Goal: Transaction & Acquisition: Purchase product/service

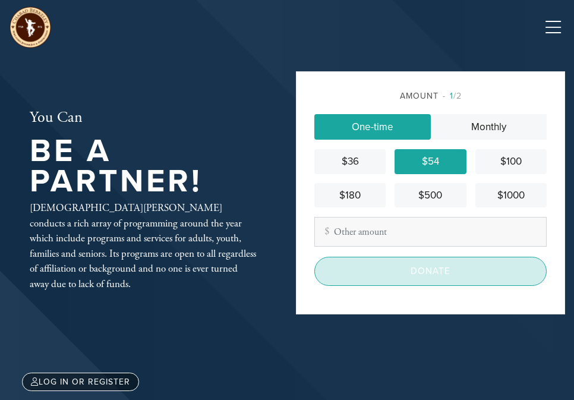
click at [410, 270] on input "Donate" at bounding box center [430, 271] width 232 height 29
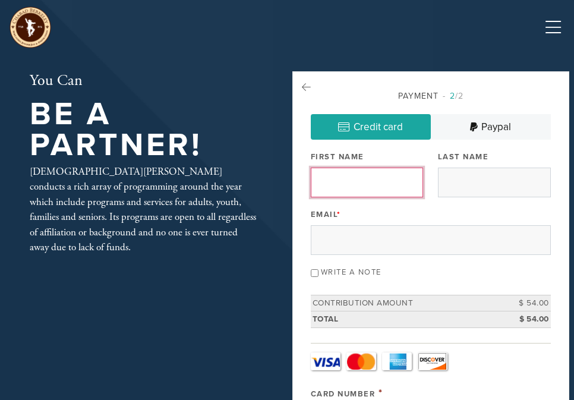
click at [351, 185] on input "First Name" at bounding box center [367, 182] width 113 height 30
type input "Alona"
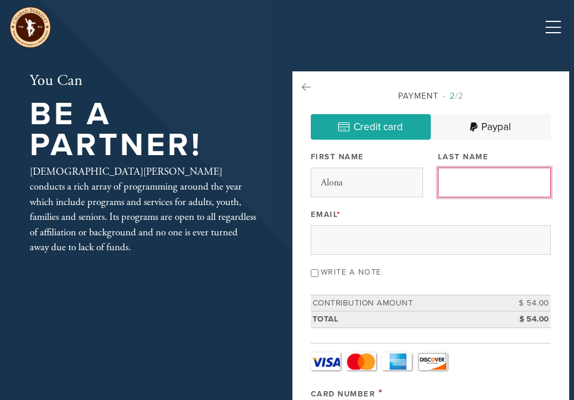
click at [459, 183] on input "Last Name" at bounding box center [494, 182] width 113 height 30
type input "[PERSON_NAME]"
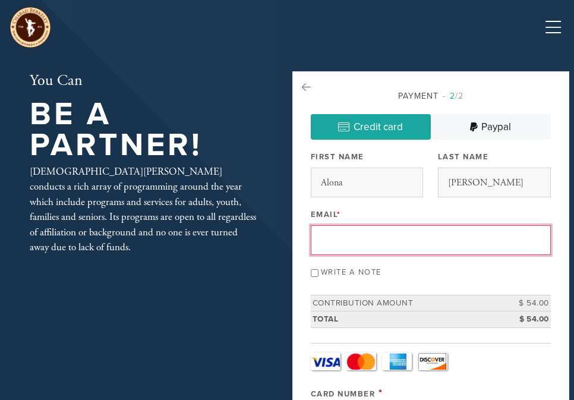
click at [336, 234] on input "Email *" at bounding box center [431, 240] width 240 height 30
type input "[EMAIL_ADDRESS][DOMAIN_NAME]"
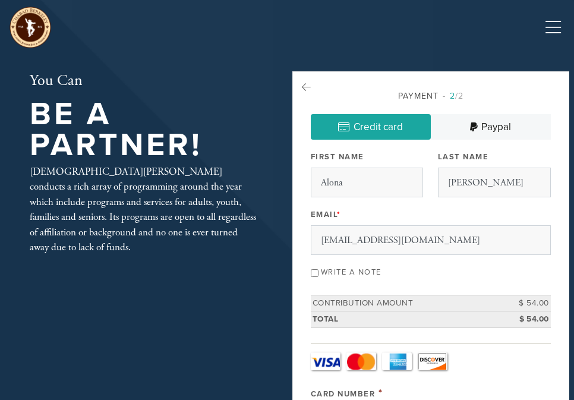
click at [340, 276] on label "Write a note" at bounding box center [351, 272] width 61 height 10
click at [318, 276] on input "Write a note" at bounding box center [315, 273] width 8 height 8
checkbox input "true"
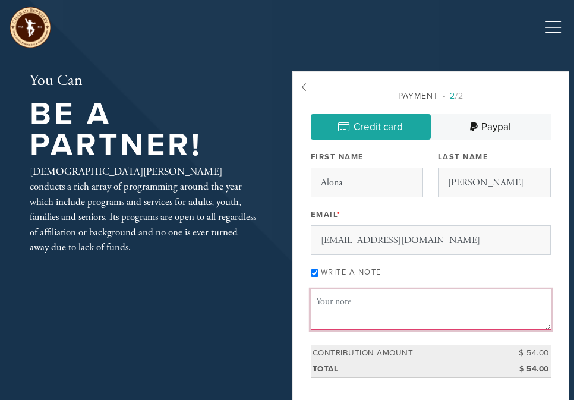
click at [325, 308] on textarea "Message or dedication" at bounding box center [431, 309] width 240 height 40
type textarea "Thank you for hosting us for Shabbat. We appreciate being with you"
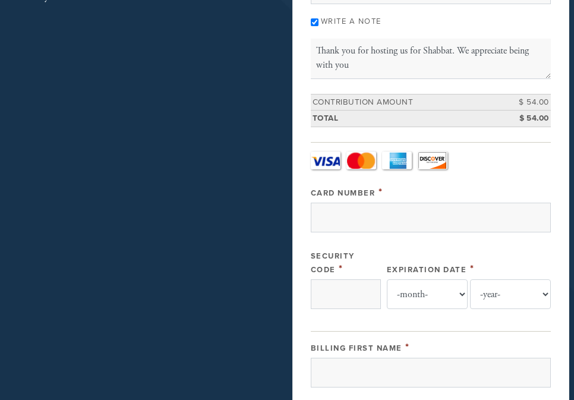
scroll to position [261, 0]
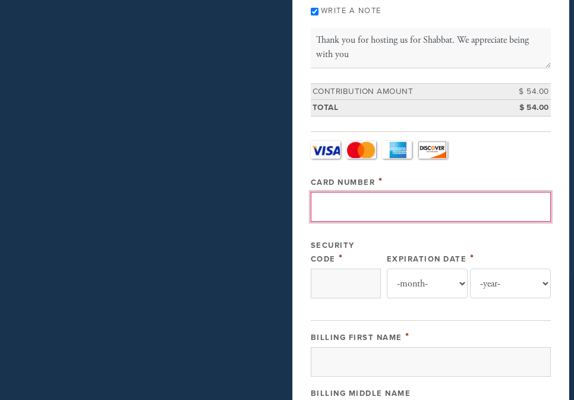
click at [346, 205] on input "Card Number" at bounding box center [431, 207] width 240 height 30
type input "[CREDIT_CARD_NUMBER]"
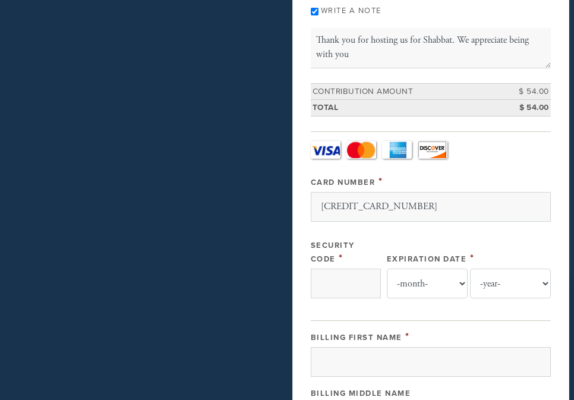
type input "986"
select select "12"
select select "2027"
type input "[PERSON_NAME]"
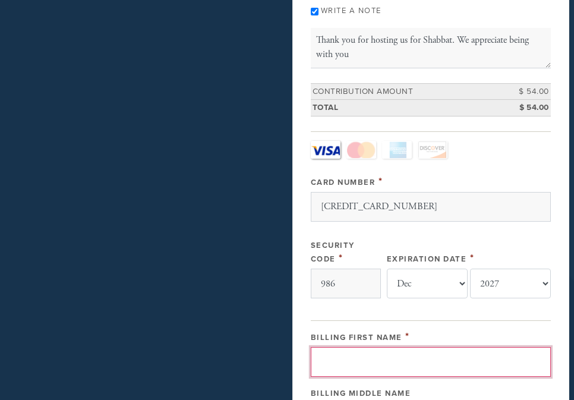
click at [391, 355] on input "Billing First Name" at bounding box center [431, 362] width 240 height 30
type input "Alona"
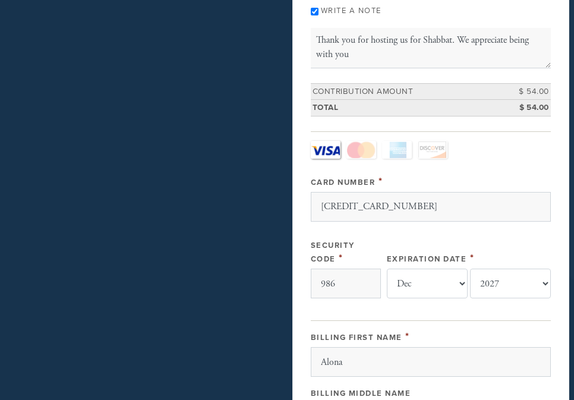
click at [472, 390] on div "Billing Middle Name" at bounding box center [431, 392] width 240 height 14
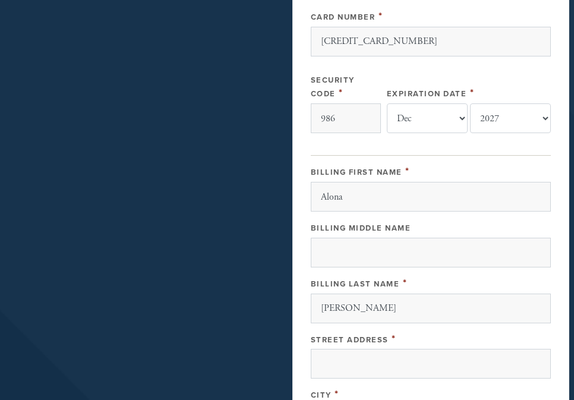
scroll to position [451, 0]
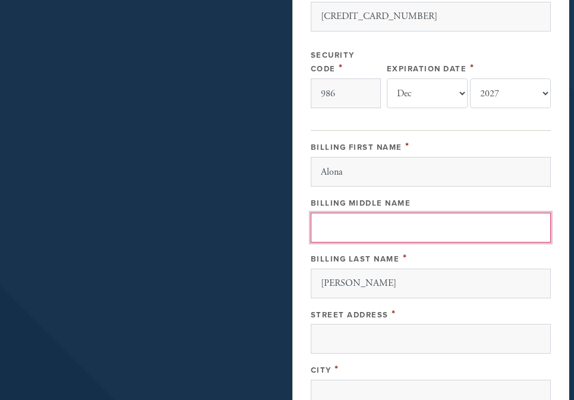
click at [340, 238] on input "Billing Middle Name" at bounding box center [431, 228] width 240 height 30
type input "A"
type input "t"
type input "T"
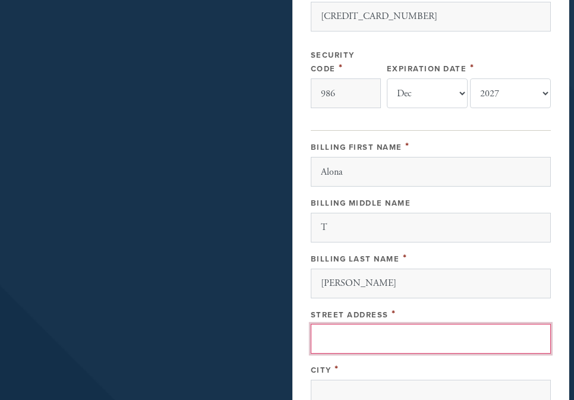
click at [344, 334] on input "Street Address" at bounding box center [431, 339] width 240 height 30
type input "[STREET_ADDRESS]"
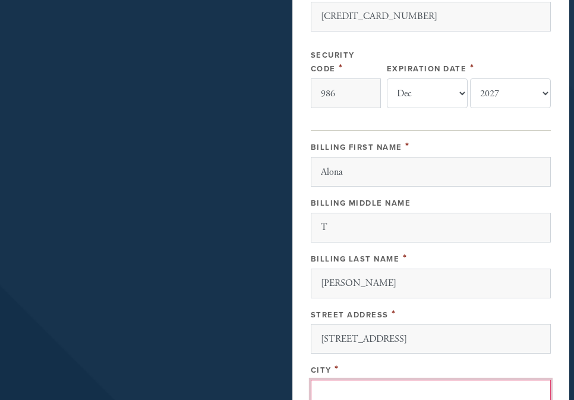
click at [331, 384] on input "City" at bounding box center [431, 394] width 240 height 30
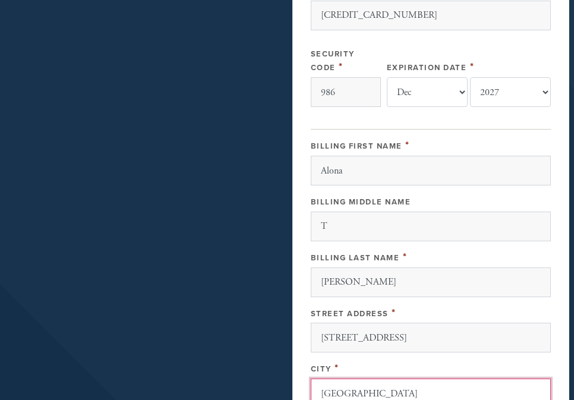
type input "[GEOGRAPHIC_DATA]"
click at [541, 308] on div "Street Address *" at bounding box center [431, 313] width 240 height 14
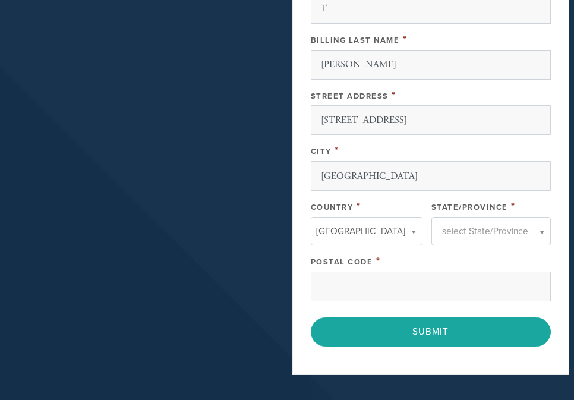
scroll to position [690, 0]
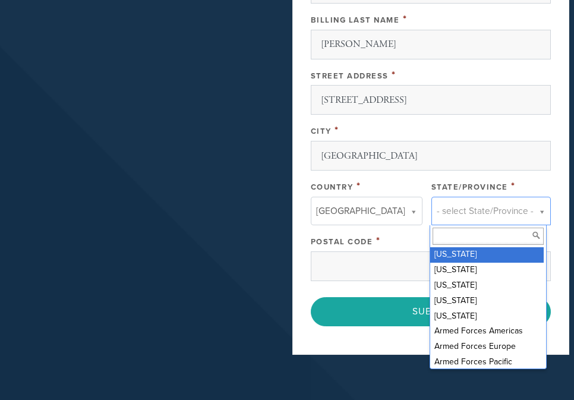
type input "A"
type input "CA"
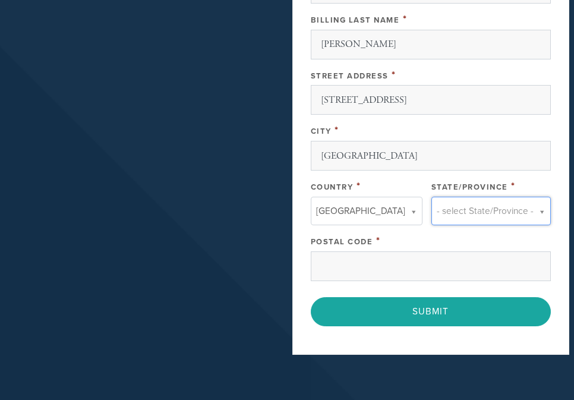
type input "9"
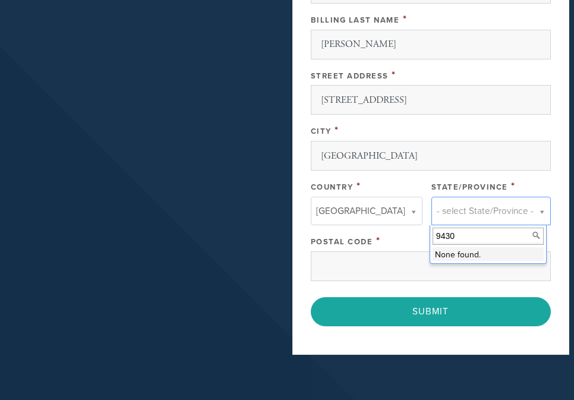
type input "94303"
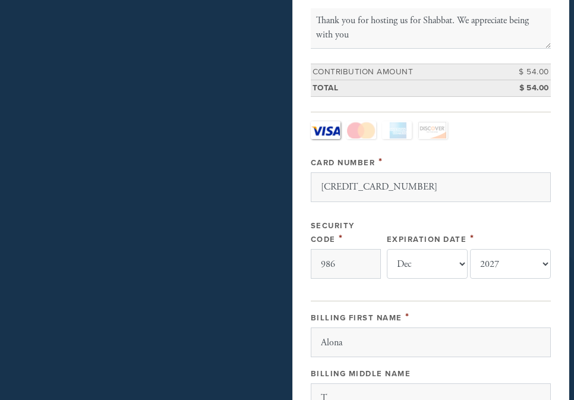
scroll to position [191, 0]
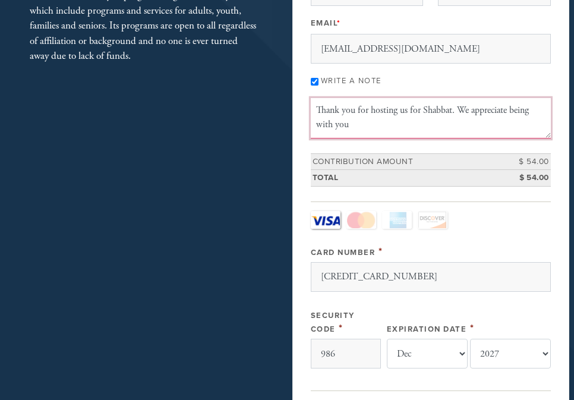
click at [366, 126] on textarea "Thank you for hosting us for Shabbat. We appreciate being with you" at bounding box center [431, 118] width 240 height 40
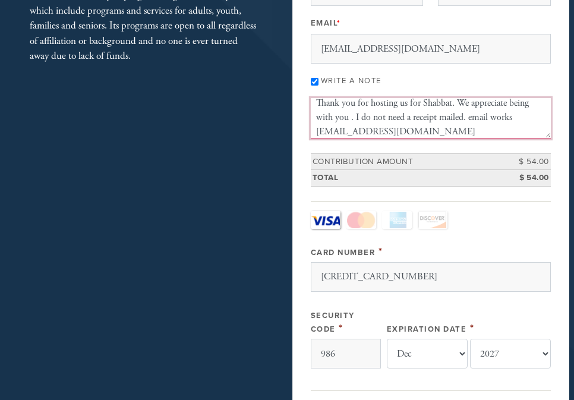
type textarea "Thank you for hosting us for Shabbat. We appreciate being with you . I do not n…"
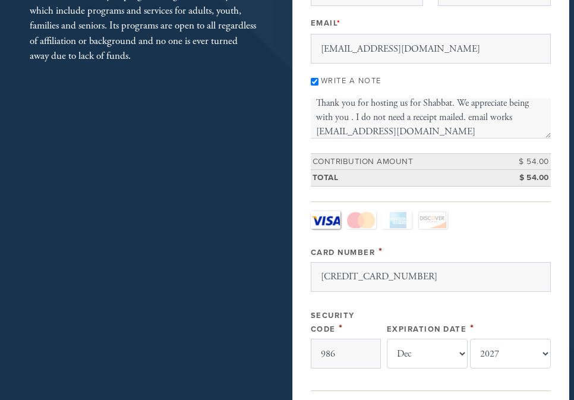
click at [529, 240] on div "Card Type - select - Visa MasterCard Amex Discover Visa MasterCard Amex Discove…" at bounding box center [431, 294] width 240 height 167
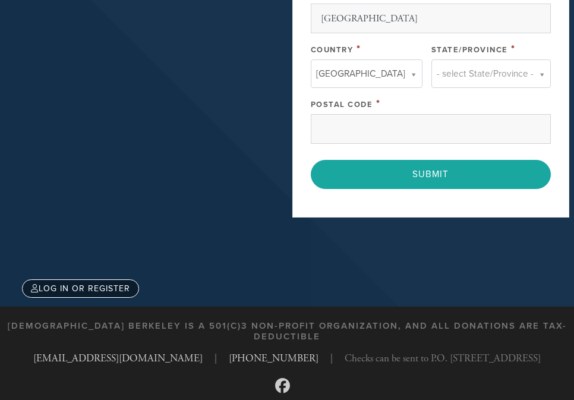
scroll to position [833, 0]
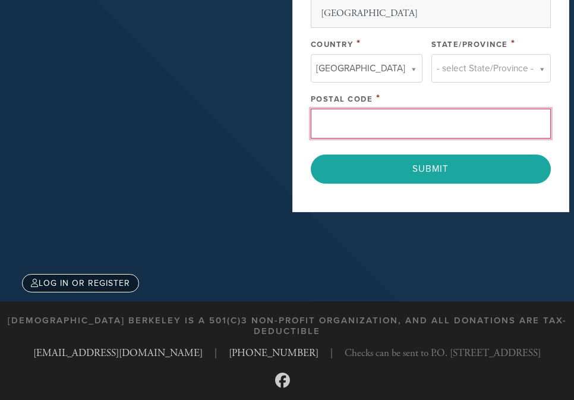
click at [407, 122] on input "Postal Code" at bounding box center [431, 124] width 240 height 30
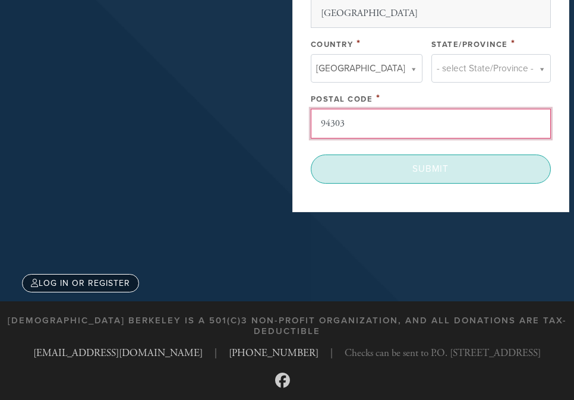
type input "94303"
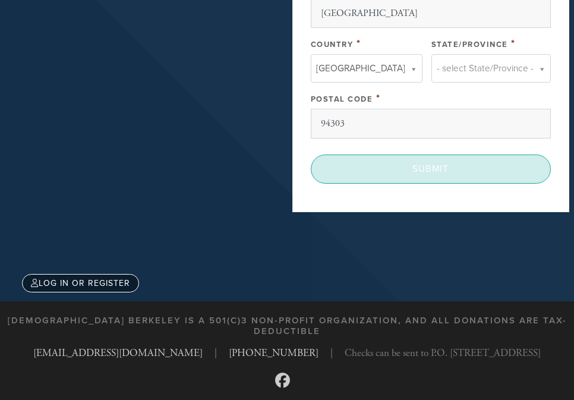
click at [391, 167] on input "Submit" at bounding box center [431, 168] width 240 height 29
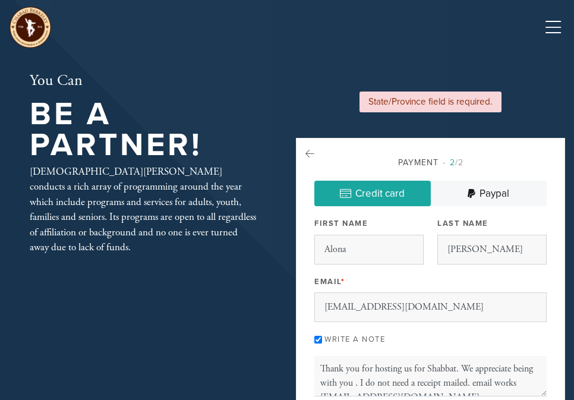
select select "12"
select select "2027"
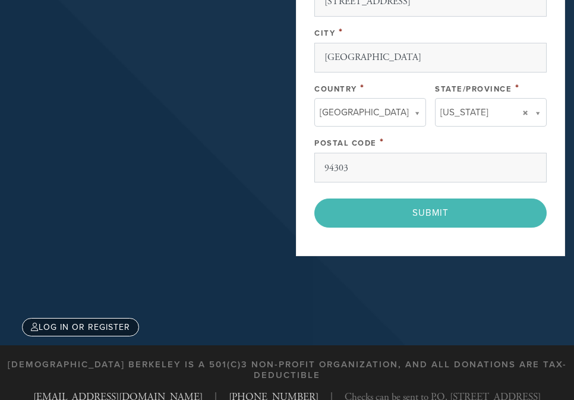
click at [404, 216] on div "< Previous Page Submit" at bounding box center [430, 212] width 232 height 29
